Goal: Transaction & Acquisition: Book appointment/travel/reservation

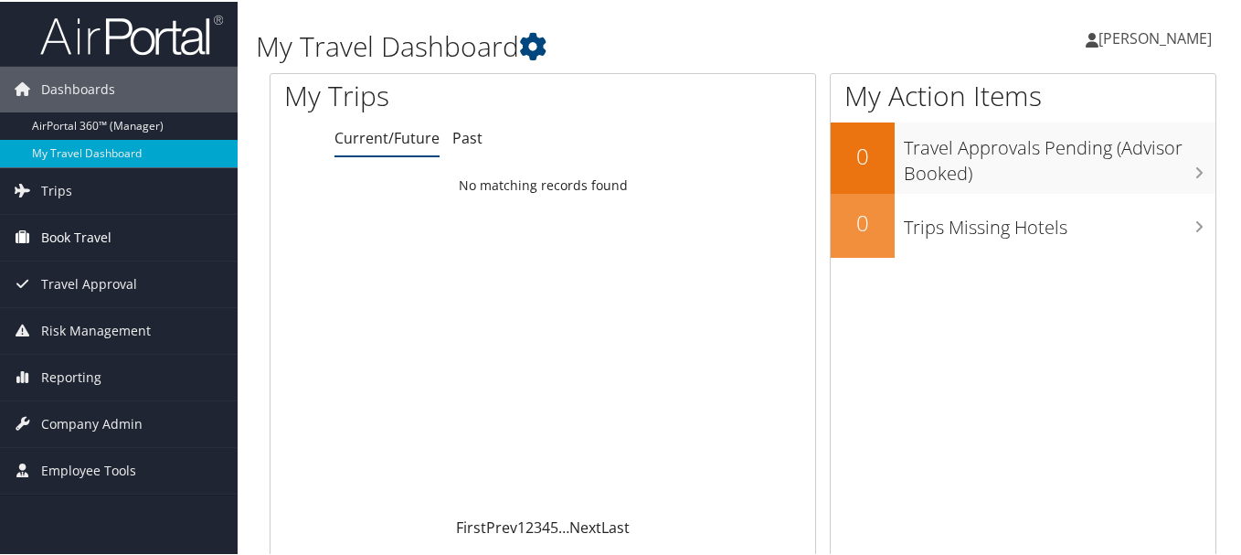
click at [111, 236] on span "Book Travel" at bounding box center [76, 236] width 70 height 46
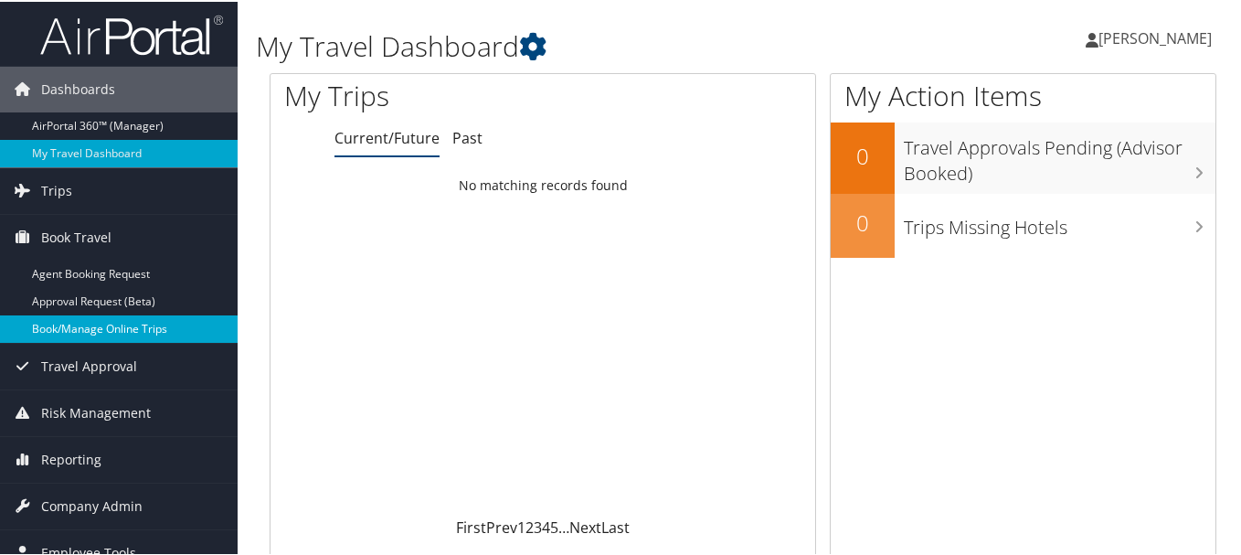
click at [91, 326] on link "Book/Manage Online Trips" at bounding box center [119, 326] width 238 height 27
